Goal: Information Seeking & Learning: Learn about a topic

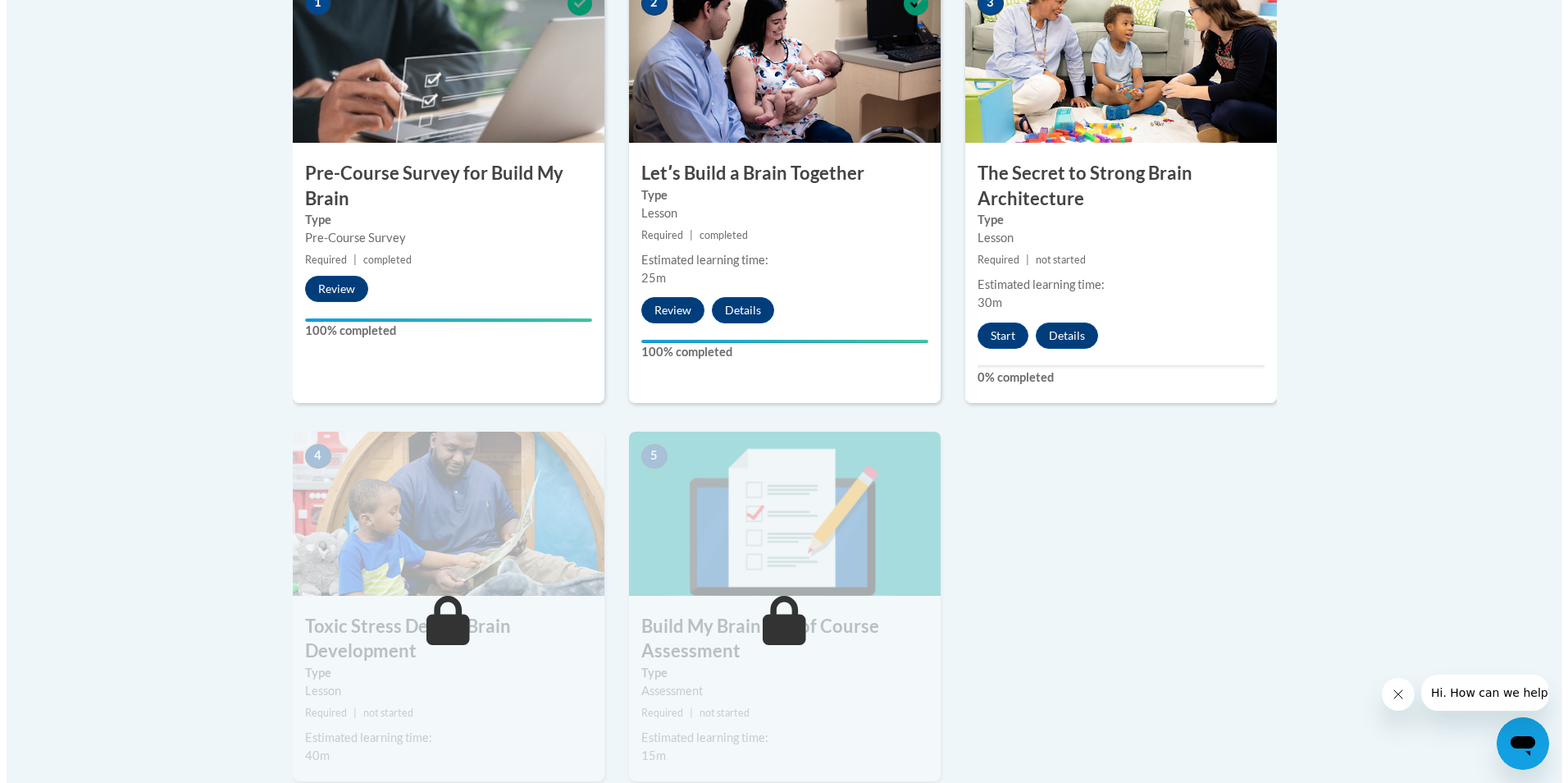
scroll to position [574, 0]
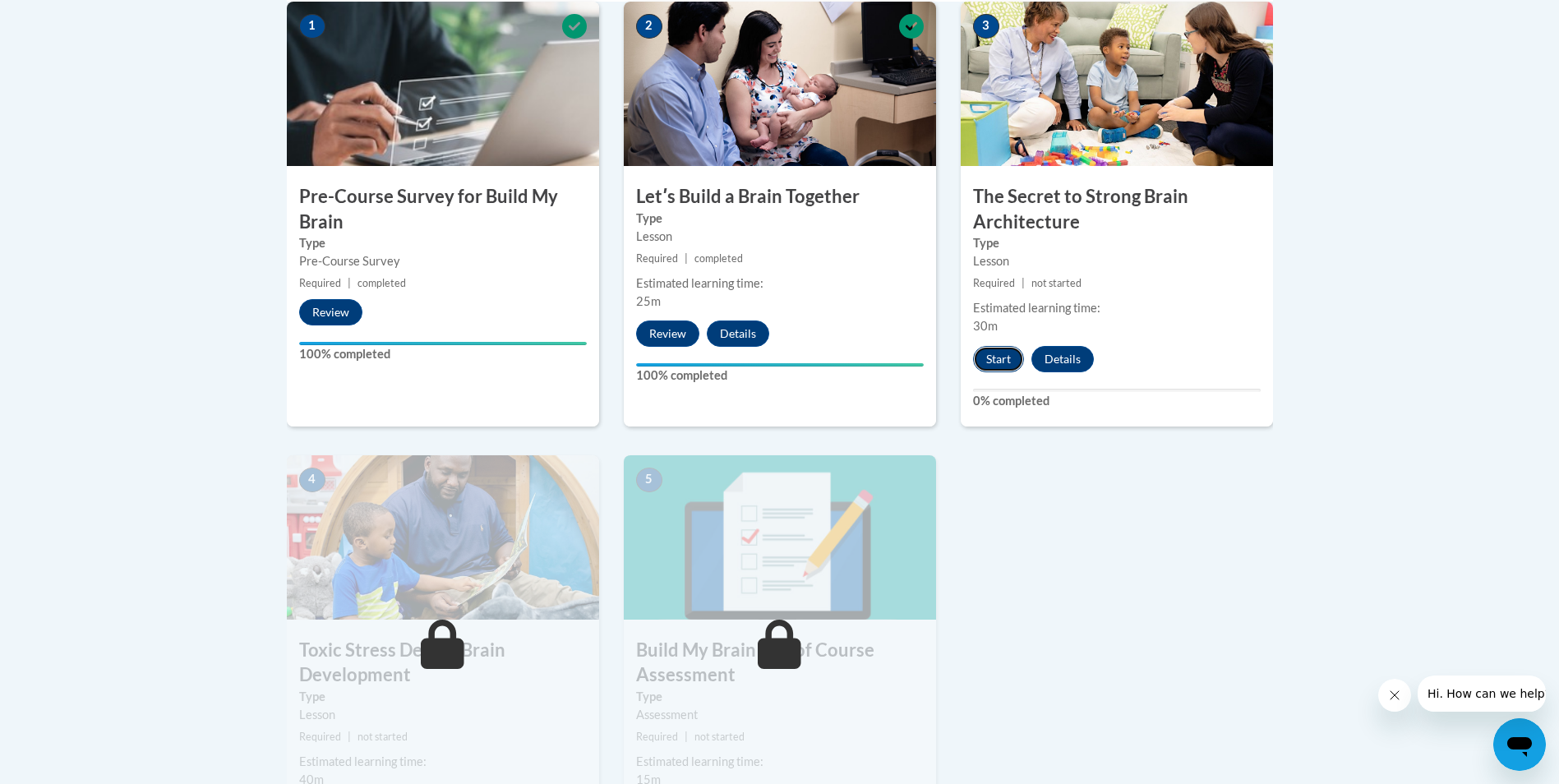
click at [997, 365] on button "Start" at bounding box center [998, 359] width 51 height 27
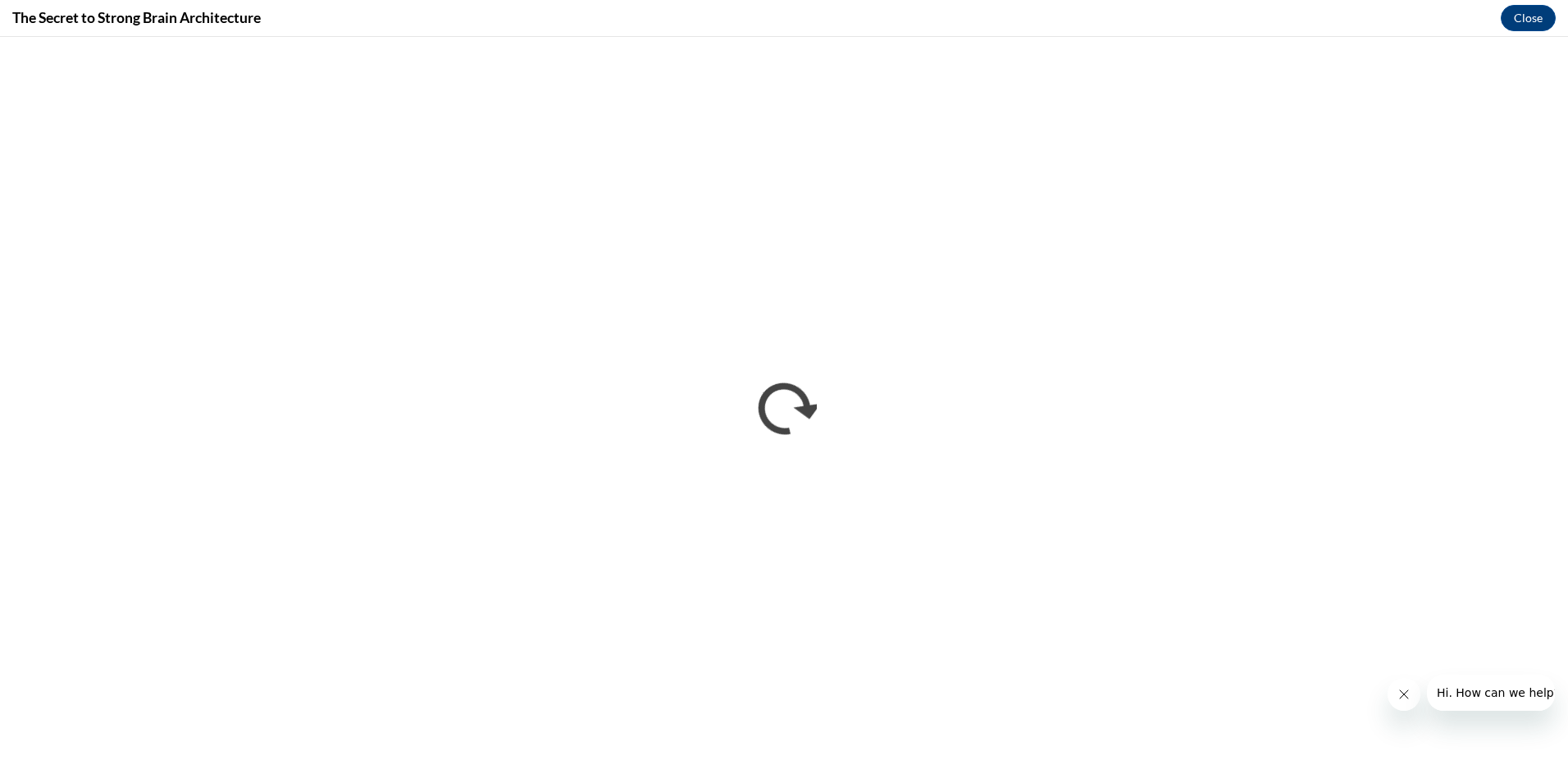
scroll to position [0, 0]
